Goal: Information Seeking & Learning: Learn about a topic

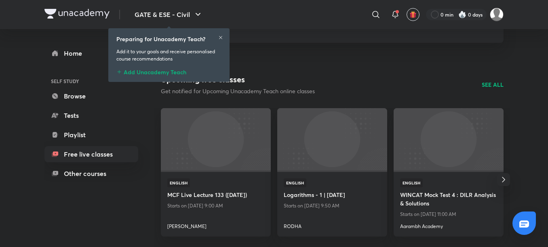
scroll to position [84, 0]
click at [220, 37] on icon at bounding box center [220, 37] width 5 height 5
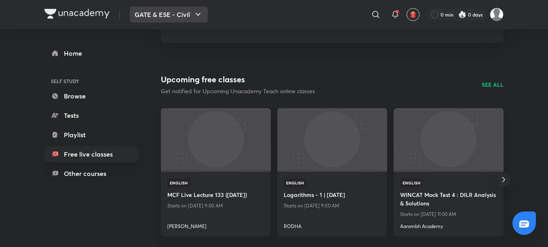
click at [182, 9] on button "GATE & ESE - Civil" at bounding box center [169, 14] width 78 height 16
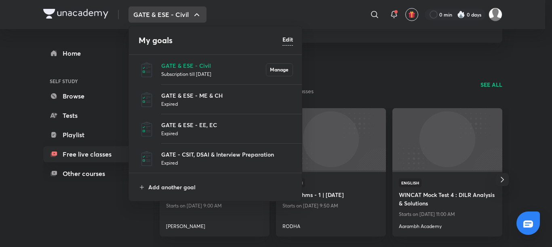
click at [189, 70] on p "Subscription till 22 Mar 2026" at bounding box center [213, 74] width 105 height 8
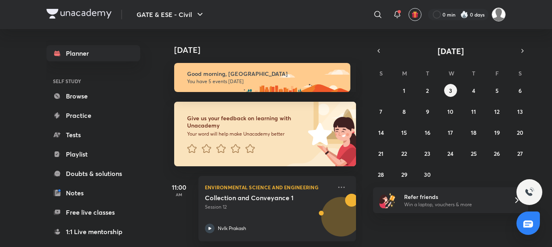
click at [494, 12] on img at bounding box center [499, 15] width 14 height 14
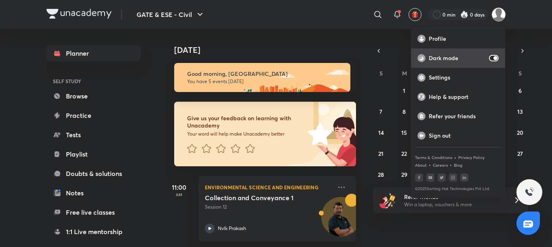
click at [494, 59] on input "checkbox" at bounding box center [495, 58] width 19 height 6
checkbox input "false"
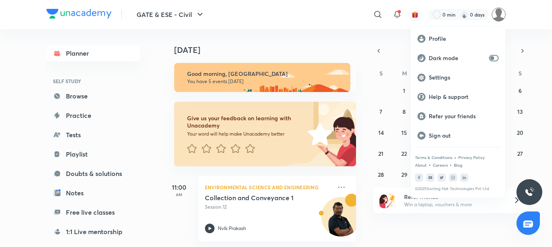
click at [508, 16] on div at bounding box center [276, 123] width 552 height 247
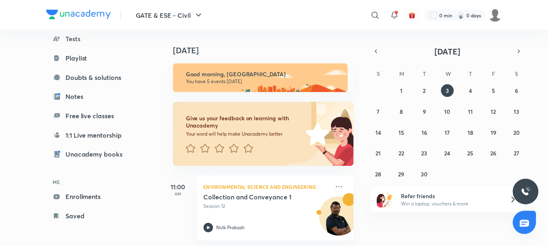
scroll to position [97, 0]
click at [91, 195] on link "Enrollments" at bounding box center [93, 197] width 94 height 16
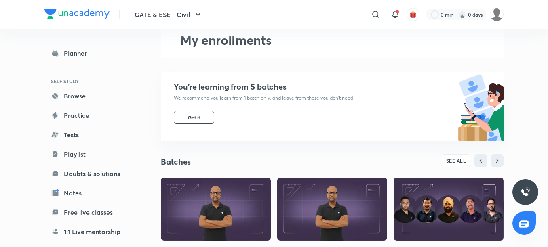
scroll to position [150, 0]
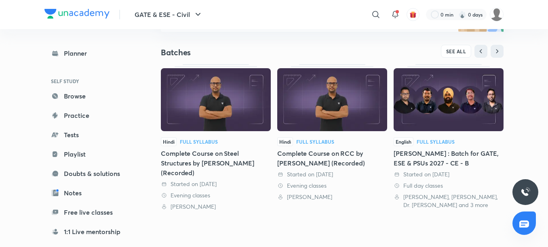
click at [371, 171] on div "Started on 23 Feb 2022" at bounding box center [332, 175] width 110 height 8
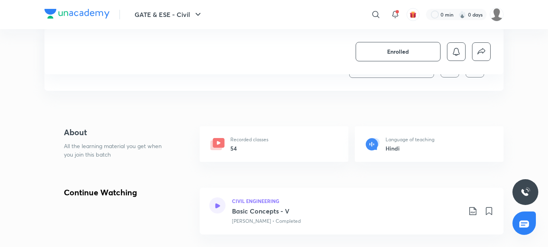
scroll to position [202, 0]
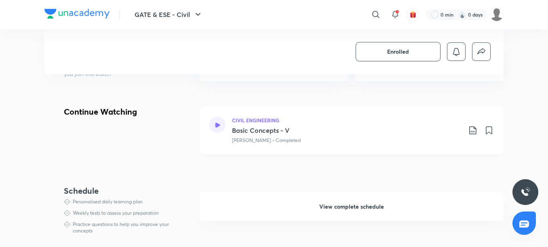
click at [219, 125] on icon at bounding box center [217, 124] width 5 height 5
click at [334, 210] on span "View complete schedule" at bounding box center [351, 207] width 65 height 8
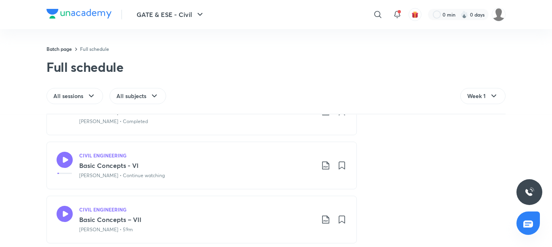
scroll to position [283, 0]
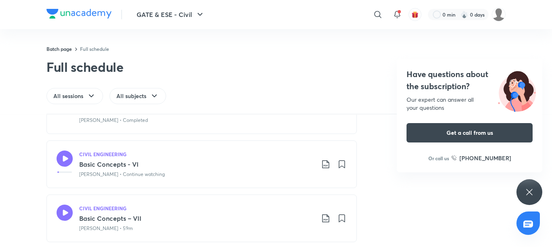
click at [443, 80] on h4 "Have questions about the subscription?" at bounding box center [470, 80] width 126 height 24
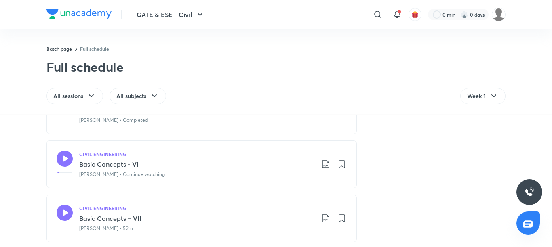
click at [98, 171] on div "CIVIL ENGINEERING Basic Concepts - VI Vivek Gupta • Continue watching" at bounding box center [196, 164] width 235 height 27
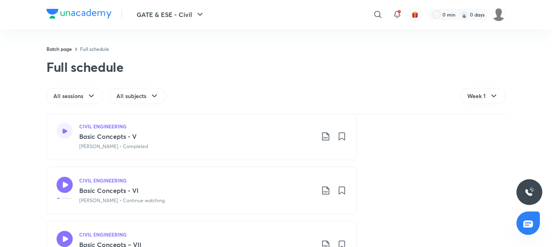
scroll to position [242, 0]
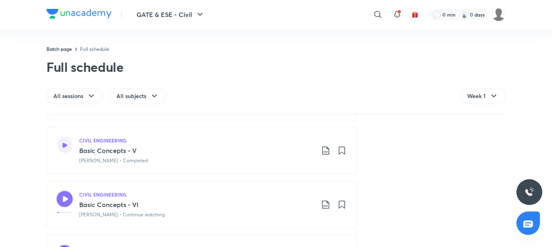
click at [61, 141] on div at bounding box center [65, 145] width 16 height 16
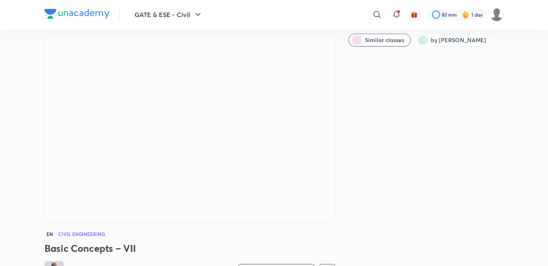
scroll to position [40, 0]
